Goal: Task Accomplishment & Management: Manage account settings

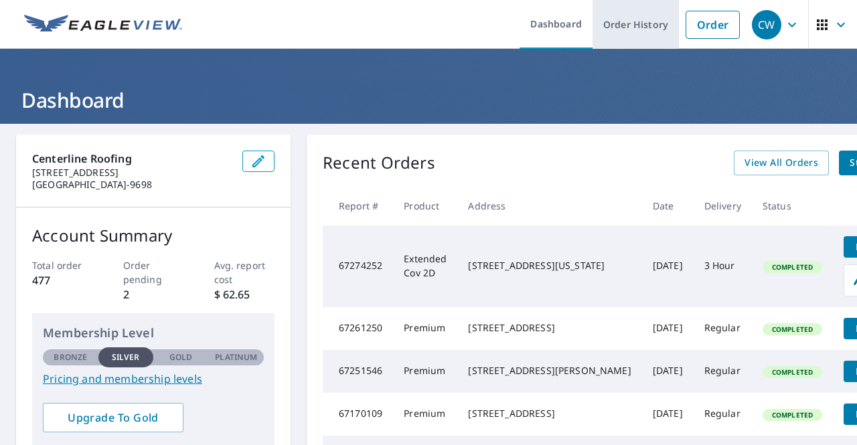
click at [644, 30] on link "Order History" at bounding box center [635, 24] width 86 height 49
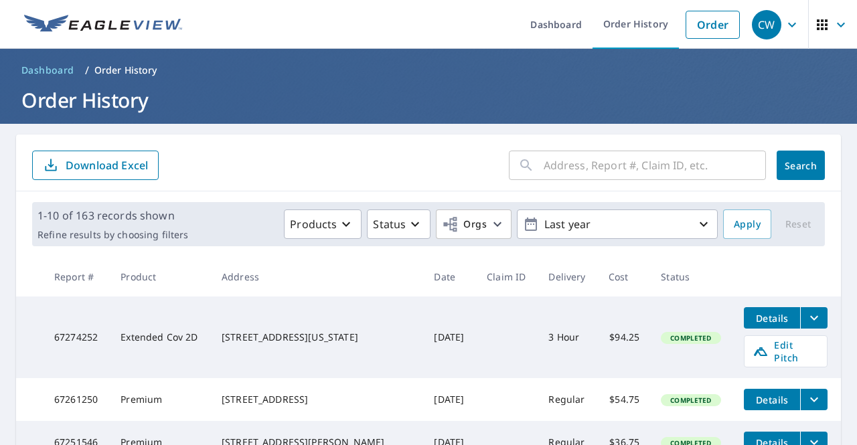
click at [598, 171] on input "text" at bounding box center [655, 165] width 222 height 37
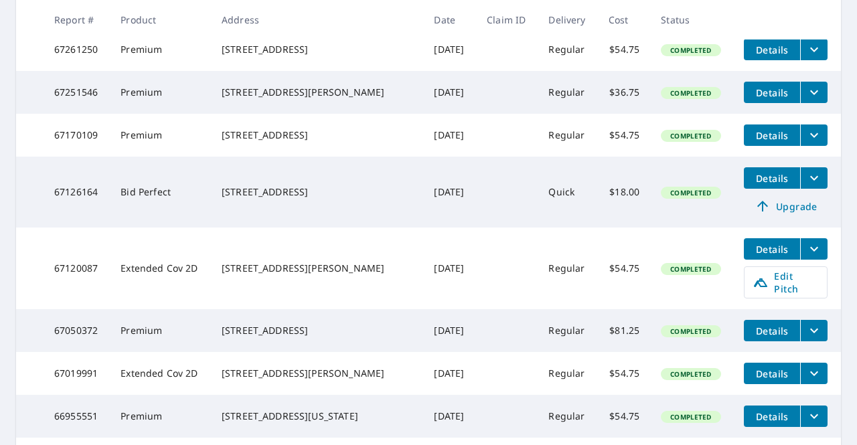
scroll to position [402, 0]
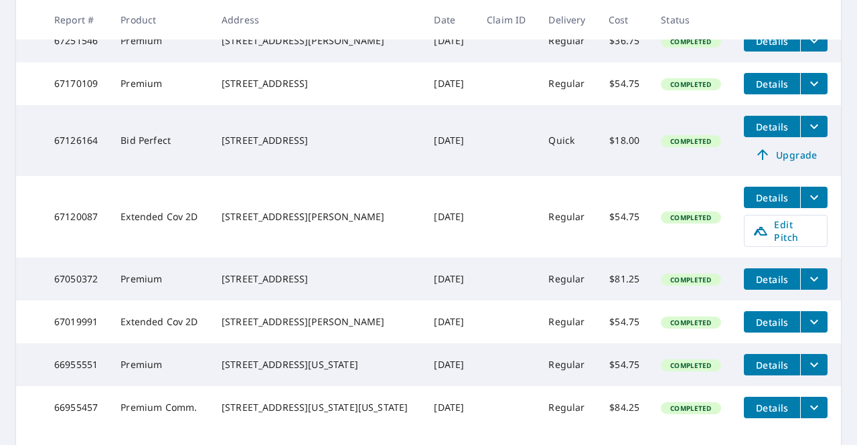
click at [453, 216] on td "[DATE]" at bounding box center [449, 217] width 53 height 82
click at [760, 230] on span "Edit Pitch" at bounding box center [785, 230] width 66 height 25
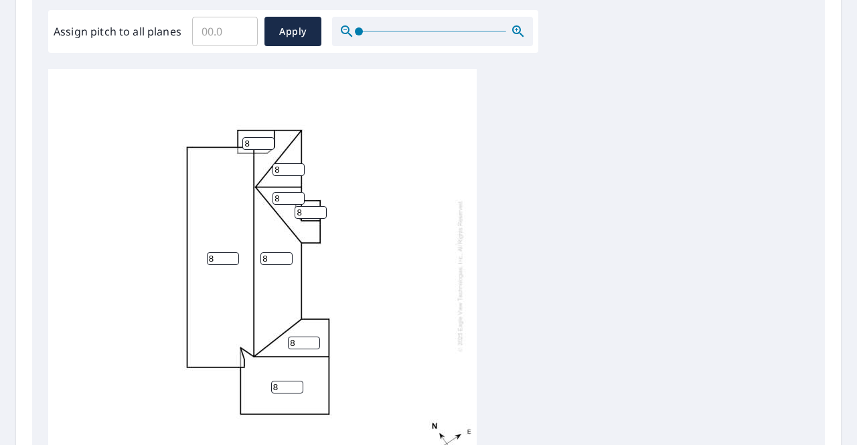
scroll to position [13, 0]
click at [226, 252] on input "8" at bounding box center [223, 258] width 32 height 13
type input "6"
drag, startPoint x: 268, startPoint y: 248, endPoint x: 260, endPoint y: 250, distance: 8.3
click at [260, 252] on input "8" at bounding box center [276, 258] width 32 height 13
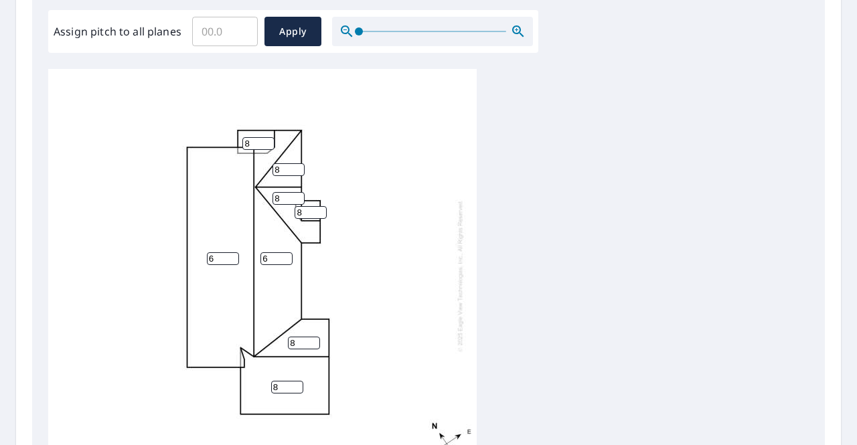
type input "6"
click at [290, 203] on div "6 6 8 8 8 8 8 8" at bounding box center [262, 276] width 428 height 420
type input "6"
drag, startPoint x: 273, startPoint y: 187, endPoint x: 264, endPoint y: 187, distance: 9.4
click at [264, 187] on div "6 6 8 8 8 8 8 6" at bounding box center [262, 276] width 428 height 420
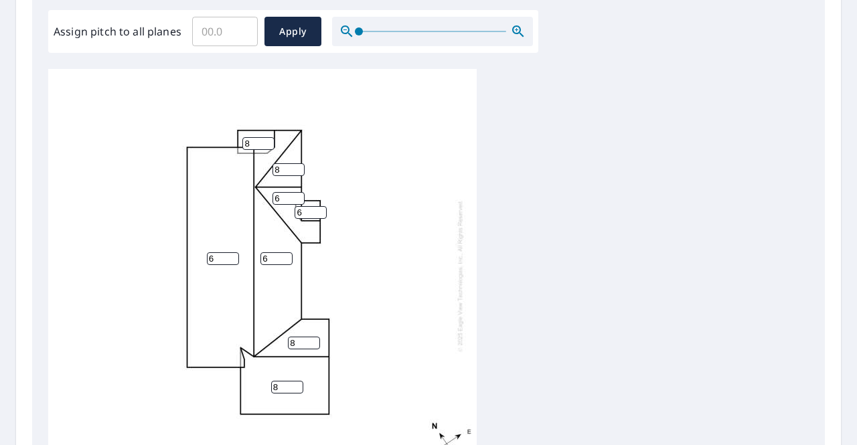
type input "6"
drag, startPoint x: 281, startPoint y: 153, endPoint x: 272, endPoint y: 160, distance: 11.5
click at [272, 163] on input "8" at bounding box center [288, 169] width 32 height 13
type input "6"
drag, startPoint x: 258, startPoint y: 130, endPoint x: 237, endPoint y: 138, distance: 22.9
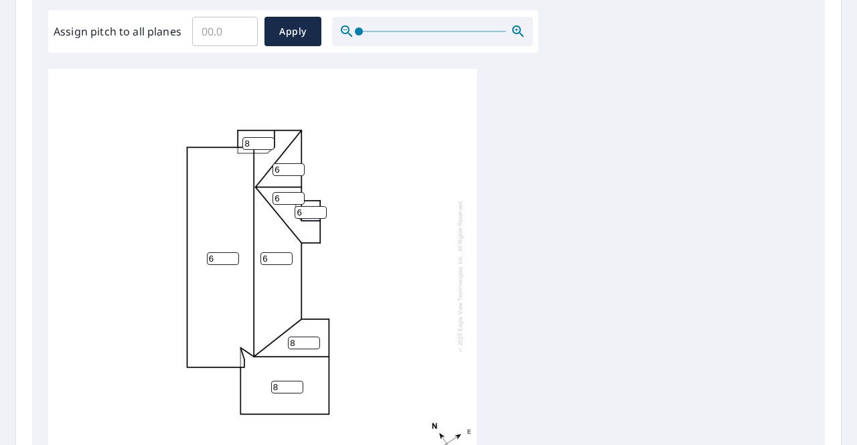
click at [237, 138] on div "6 6 8 8 6 6 8 6" at bounding box center [262, 276] width 428 height 420
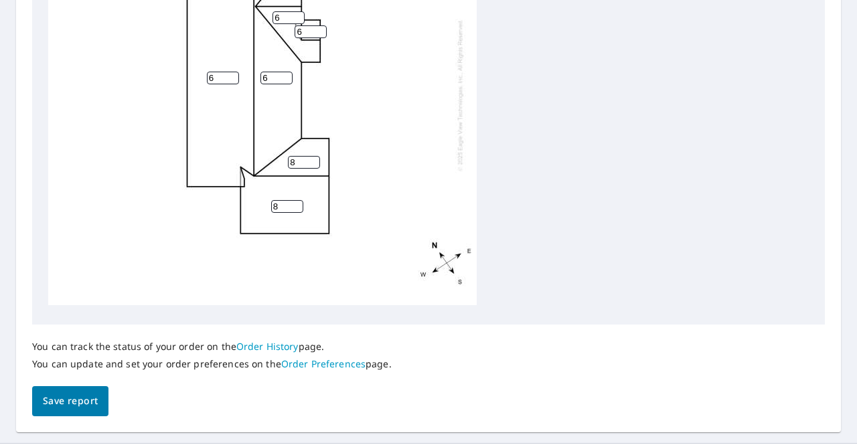
scroll to position [602, 0]
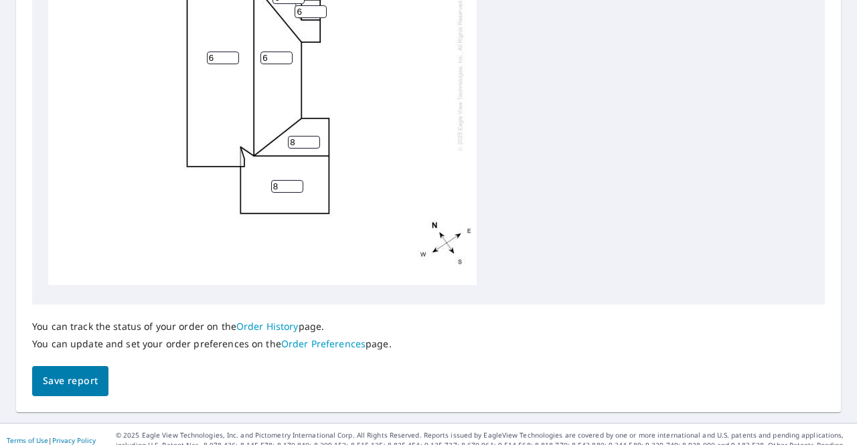
type input "6"
click at [74, 381] on span "Save report" at bounding box center [70, 381] width 55 height 17
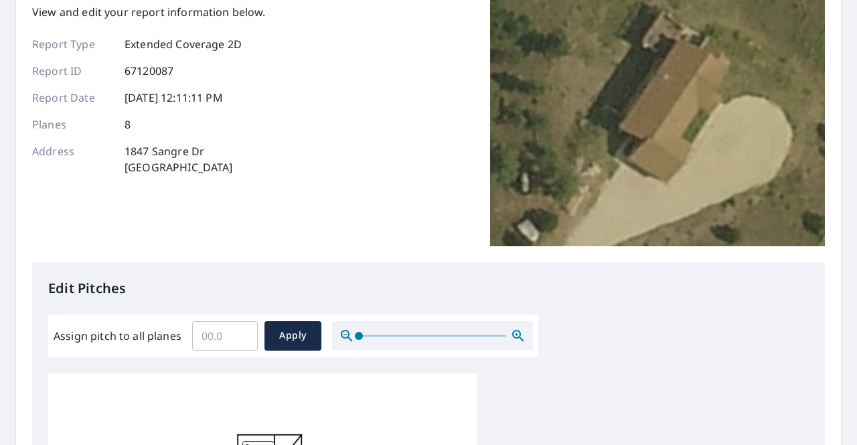
scroll to position [0, 0]
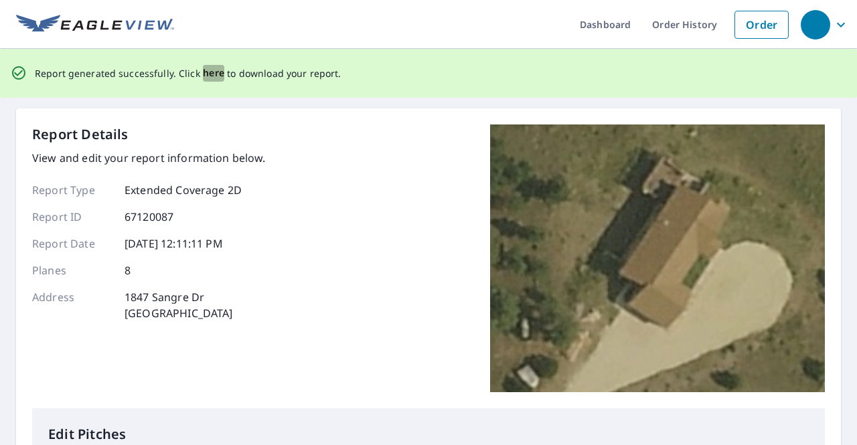
click at [218, 78] on span "here" at bounding box center [214, 73] width 22 height 17
